Goal: Book appointment/travel/reservation

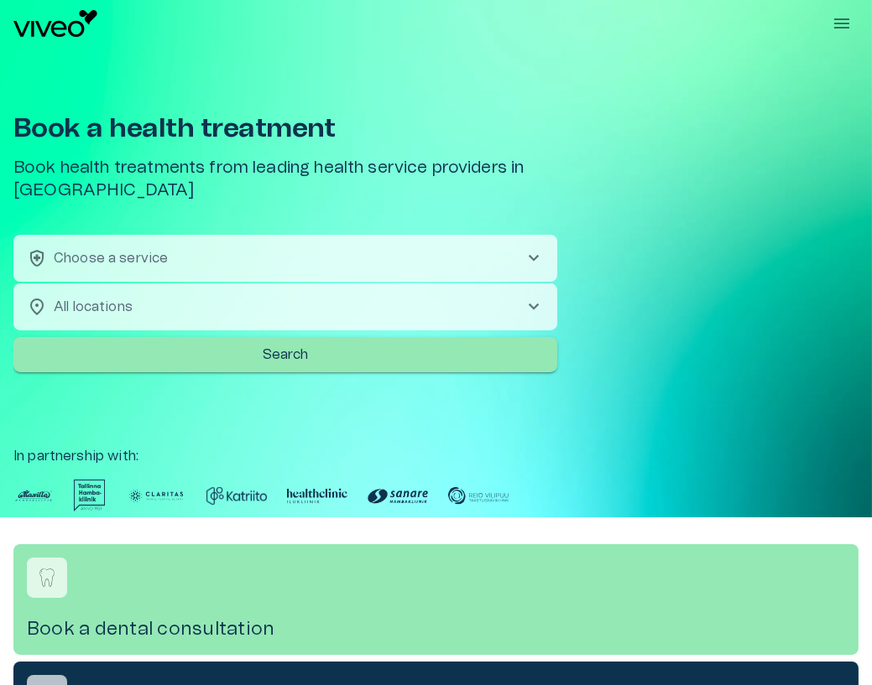
click at [837, 22] on icon "Handle dropdown menu visibility" at bounding box center [841, 23] width 20 height 20
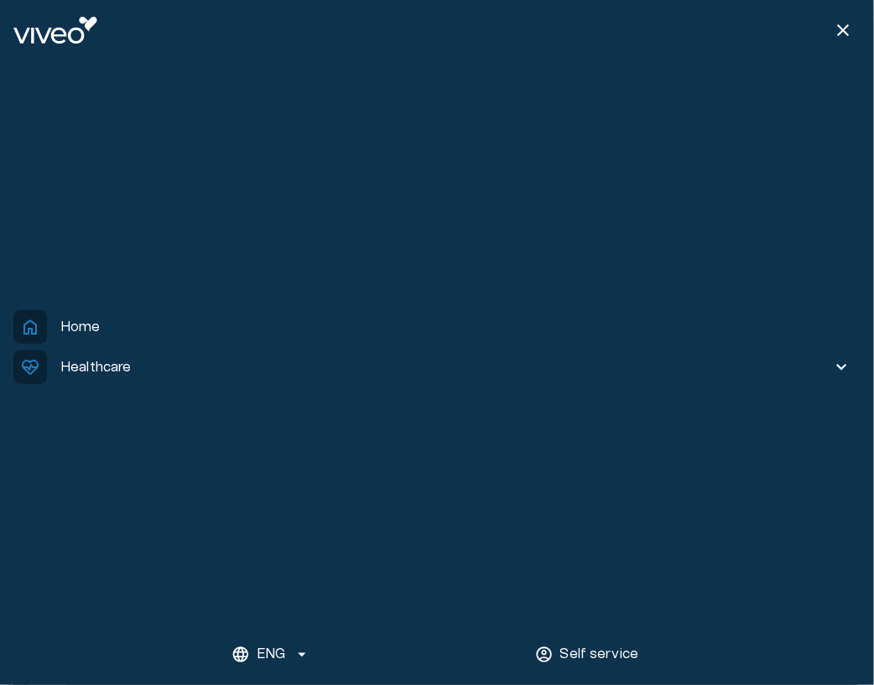
click at [146, 369] on span "[MEDICAL_DATA]_heart Healthcare" at bounding box center [418, 368] width 810 height 34
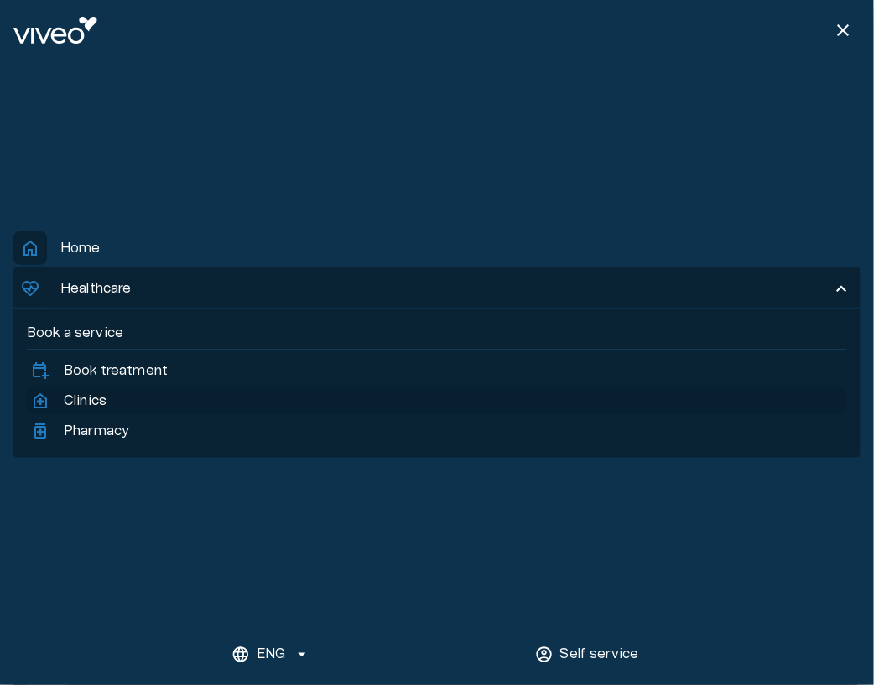
click at [112, 401] on link "home_health Clinics" at bounding box center [437, 401] width 814 height 20
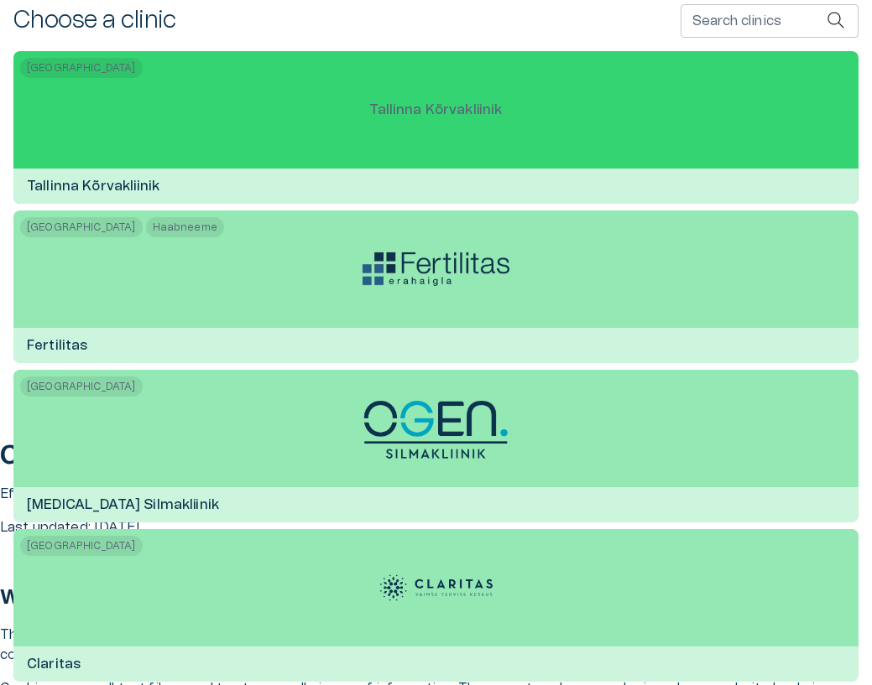
scroll to position [259, 0]
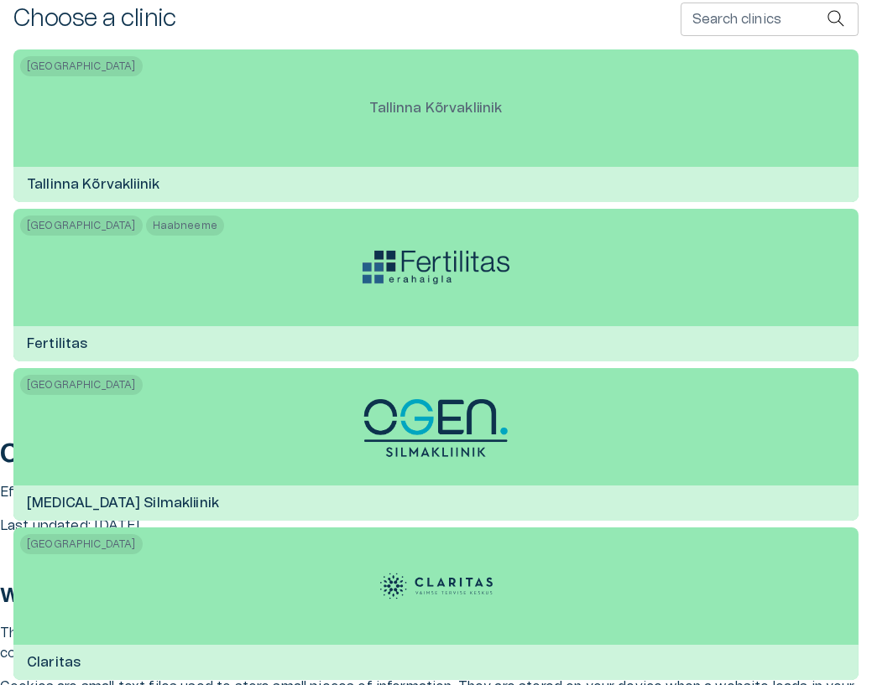
click at [729, 22] on input "Search clinics" at bounding box center [753, 20] width 146 height 34
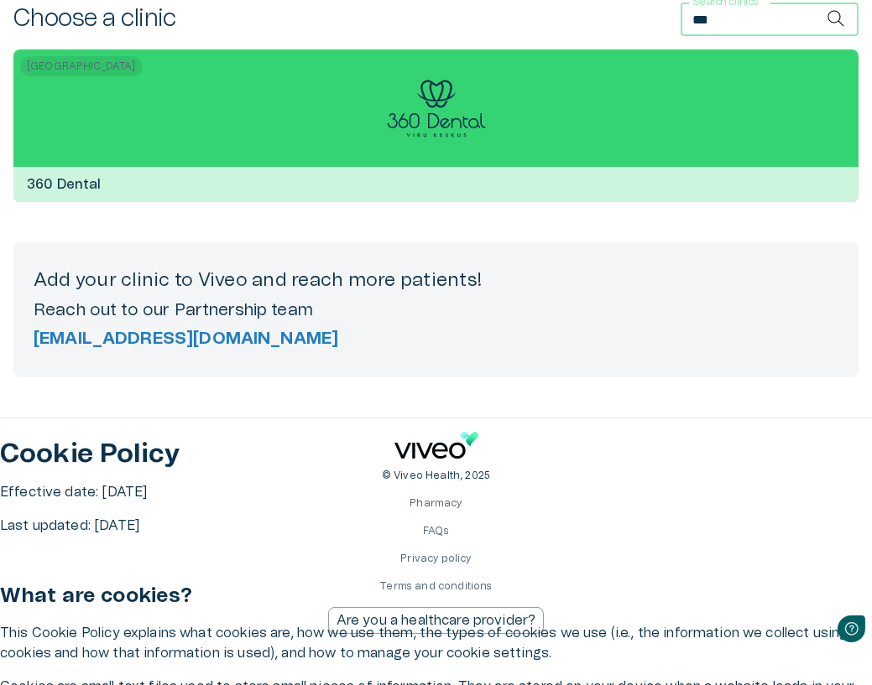
scroll to position [0, 0]
type input "***"
click at [355, 166] on div "Tallinn 360 Dental" at bounding box center [435, 126] width 845 height 153
